Goal: Task Accomplishment & Management: Manage account settings

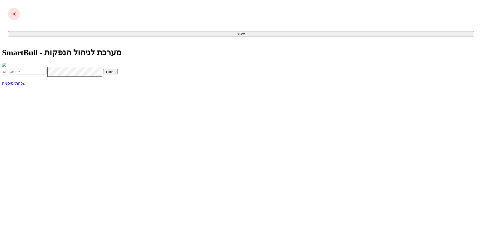
type input "[EMAIL_ADDRESS][DOMAIN_NAME]"
click at [118, 74] on button "התחבר" at bounding box center [110, 71] width 15 height 5
type input "914297"
click at [47, 80] on button "התחבר" at bounding box center [54, 82] width 15 height 5
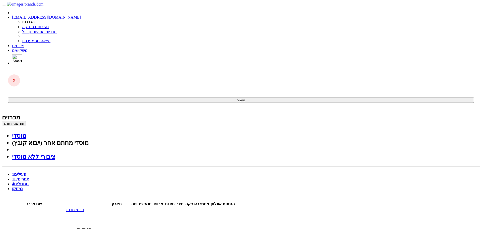
click at [84, 207] on link "פרטי מכרז" at bounding box center [75, 209] width 18 height 4
